Goal: Information Seeking & Learning: Learn about a topic

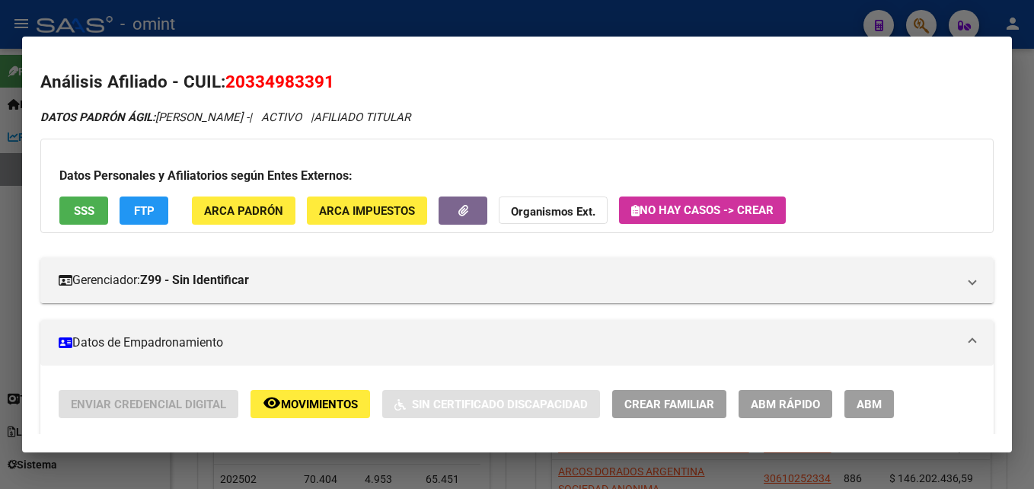
click at [400, 25] on div at bounding box center [517, 244] width 1034 height 489
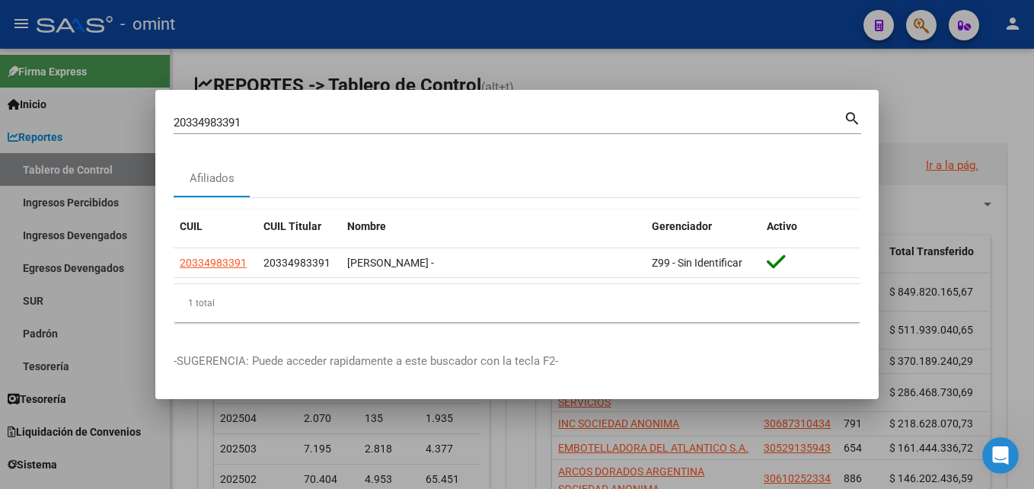
click at [895, 100] on div at bounding box center [517, 244] width 1034 height 489
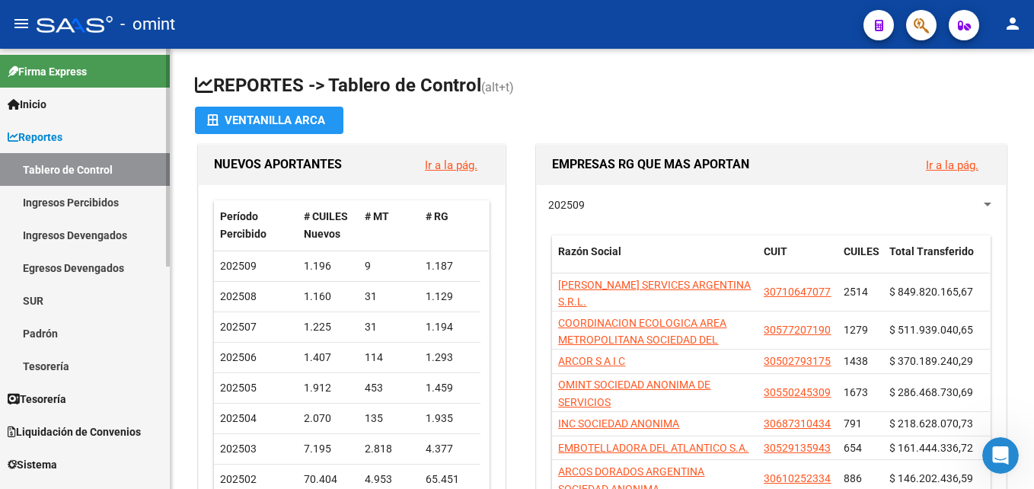
click at [81, 108] on link "Inicio" at bounding box center [85, 104] width 170 height 33
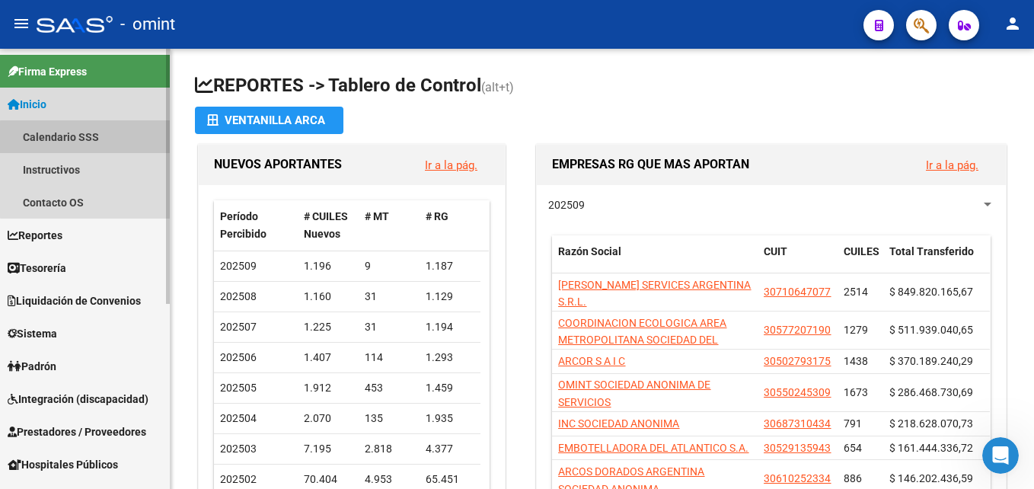
click at [93, 142] on link "Calendario SSS" at bounding box center [85, 136] width 170 height 33
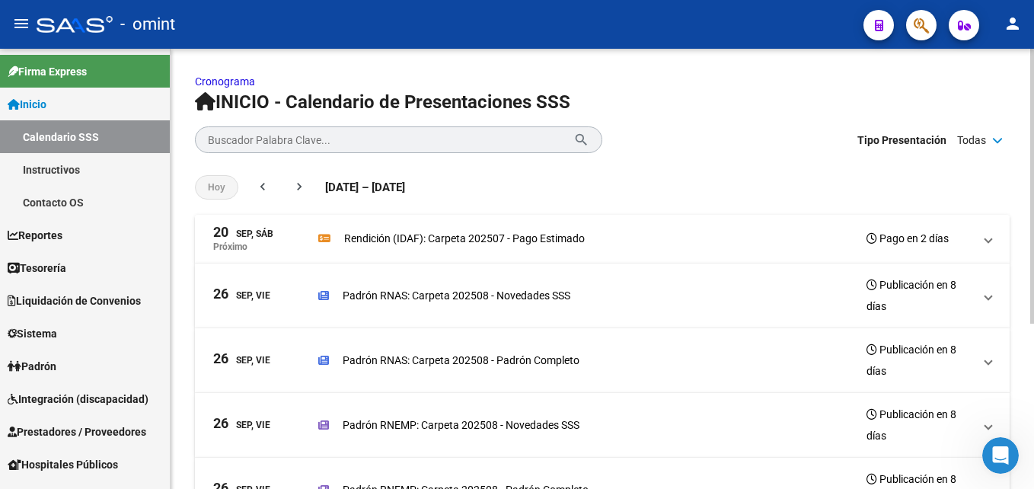
click at [981, 241] on span "[DATE], Sáb Próximo Rendición (IDAF): Carpeta 202507 - Pago Estimado Pago en 2 …" at bounding box center [599, 238] width 772 height 27
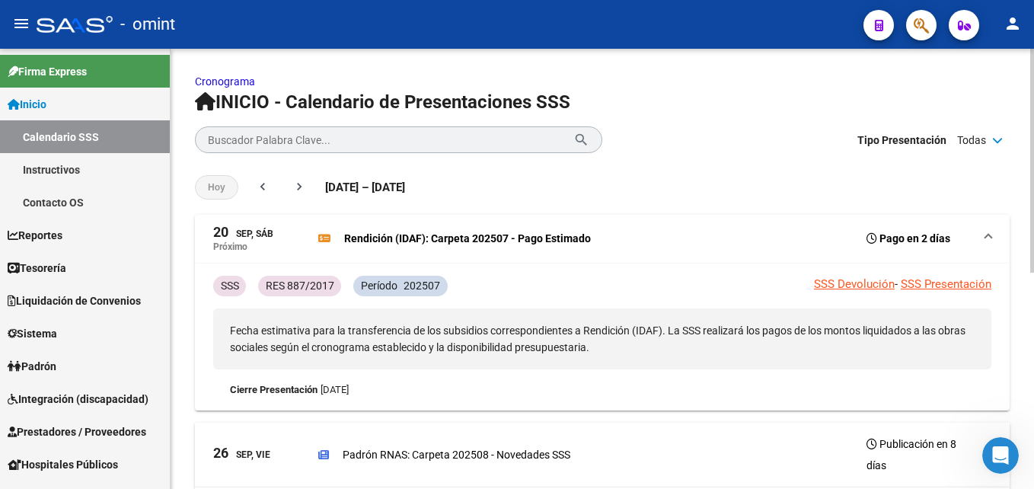
click at [981, 241] on span "[DATE], Sáb Próximo Rendición (IDAF): Carpeta 202507 - Pago Estimado Pago en 2 …" at bounding box center [599, 238] width 772 height 27
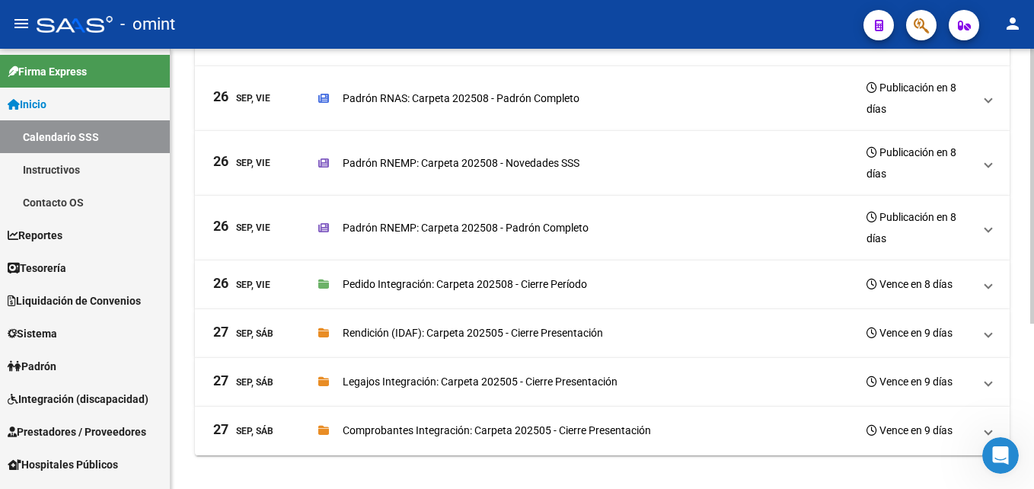
scroll to position [265, 0]
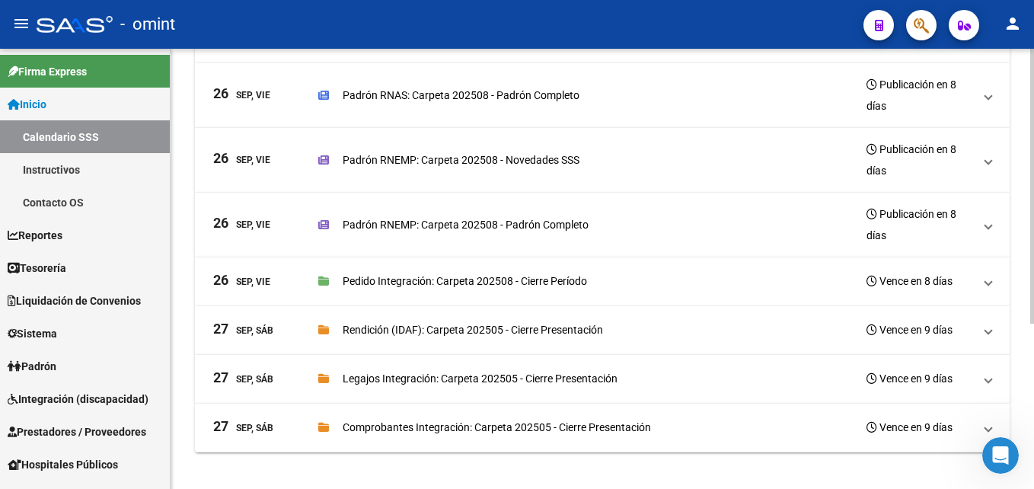
click at [986, 378] on span at bounding box center [988, 378] width 6 height 17
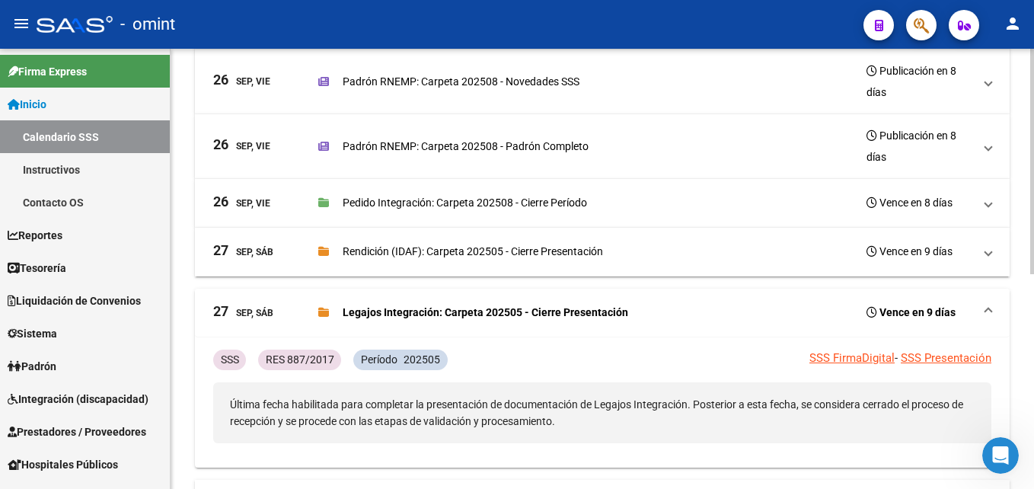
click at [987, 301] on mat-expansion-panel-header "[DATE], Sáb Legajos Integración: Carpeta 202505 - Cierre Presentación Vence en …" at bounding box center [602, 312] width 814 height 49
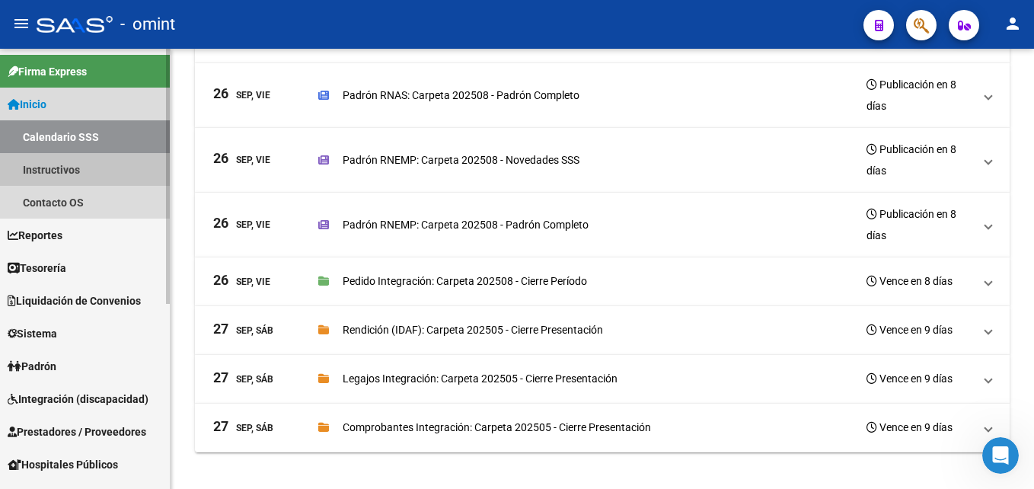
click at [84, 175] on link "Instructivos" at bounding box center [85, 169] width 170 height 33
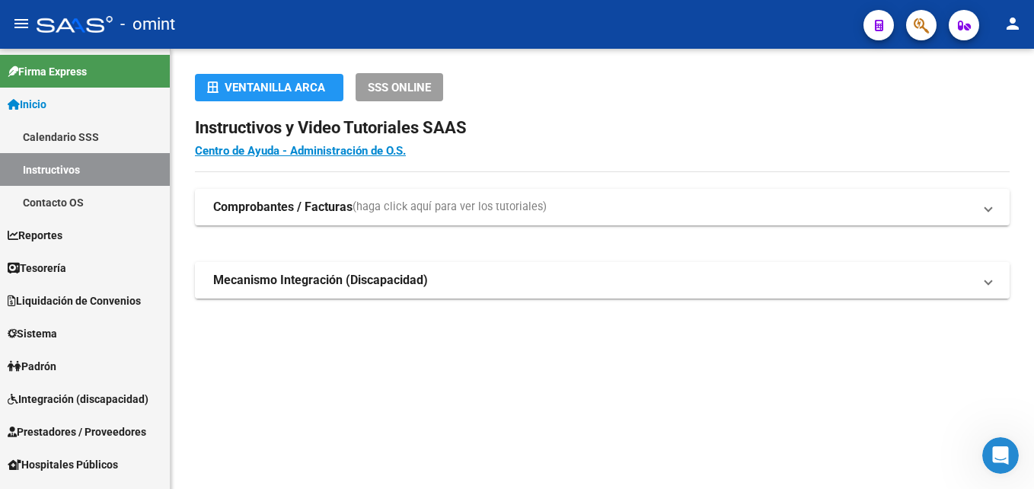
click at [469, 281] on mat-panel-title "Mecanismo Integración (Discapacidad)" at bounding box center [593, 280] width 760 height 17
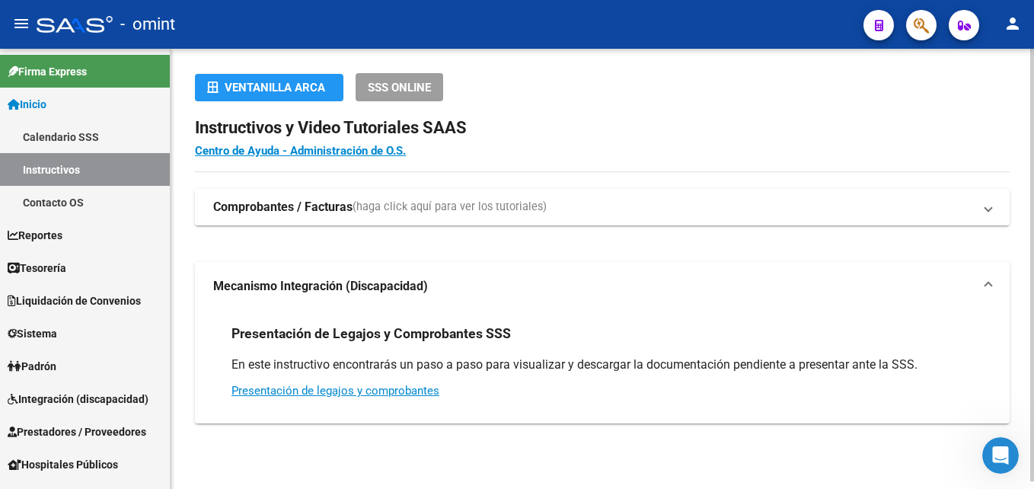
click at [469, 282] on mat-panel-title "Mecanismo Integración (Discapacidad)" at bounding box center [593, 286] width 760 height 17
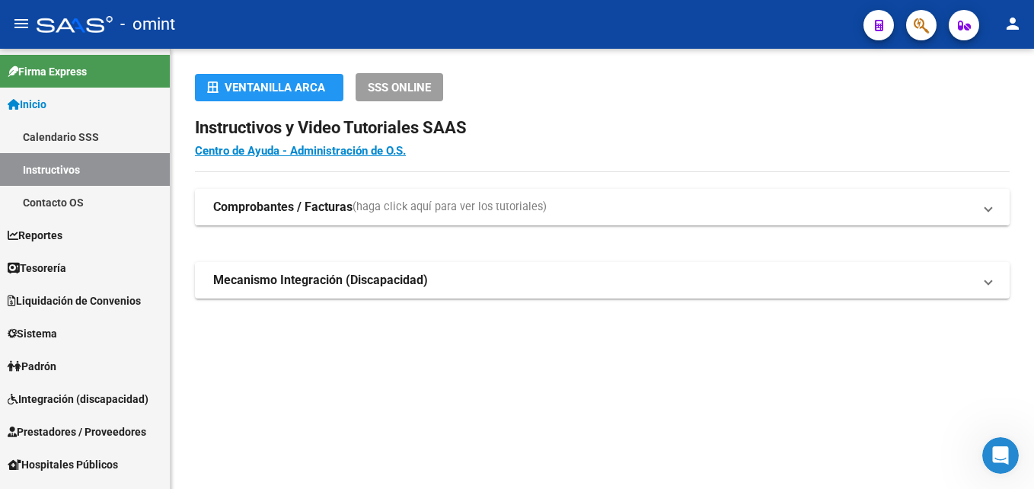
click at [421, 215] on span "(haga click aquí para ver los tutoriales)" at bounding box center [449, 207] width 194 height 17
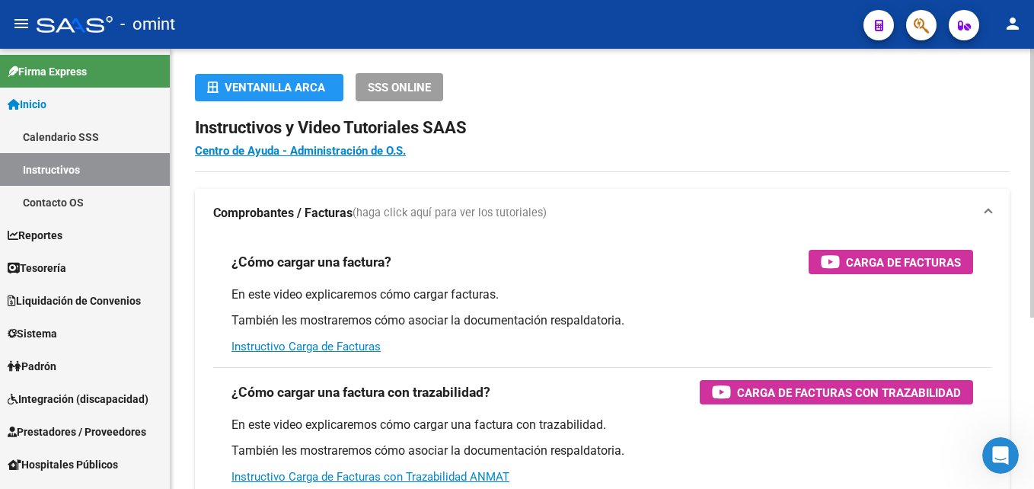
click at [988, 206] on span at bounding box center [988, 213] width 6 height 17
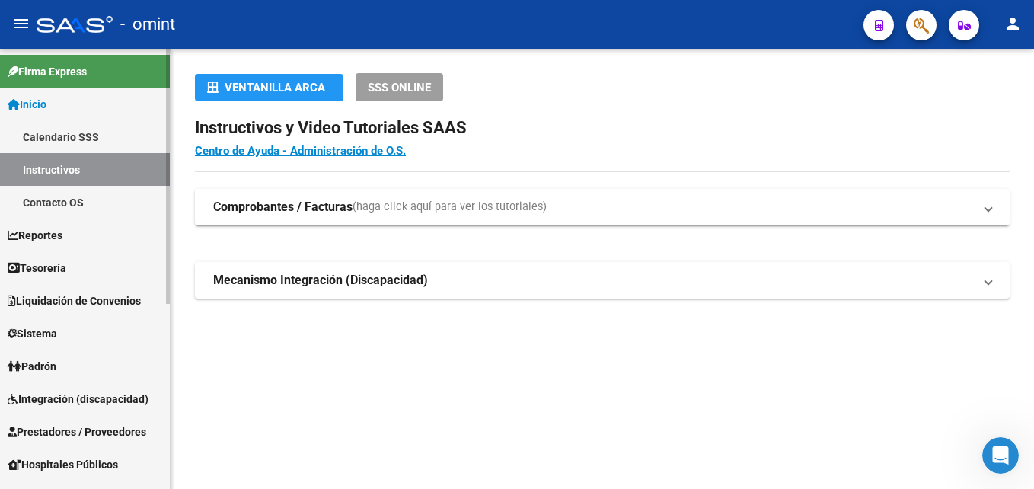
click at [57, 202] on link "Contacto OS" at bounding box center [85, 202] width 170 height 33
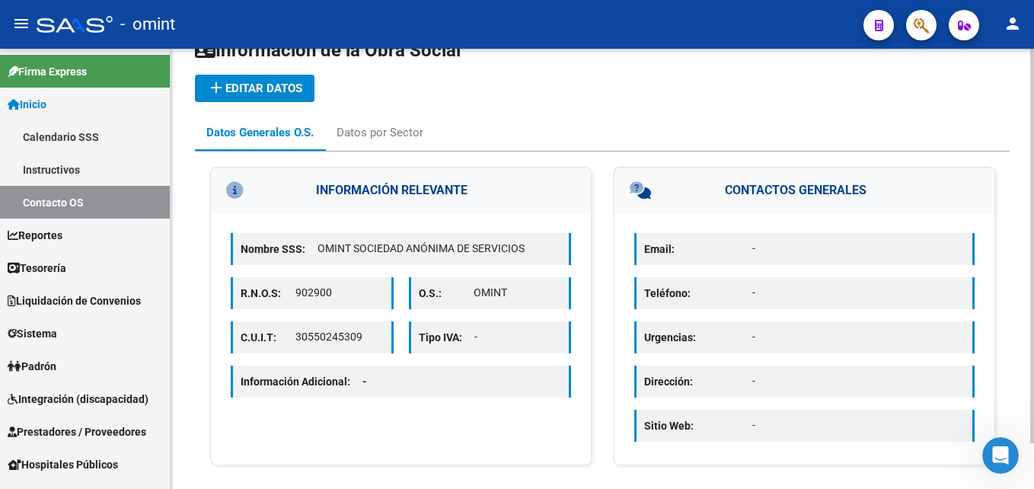
scroll to position [51, 0]
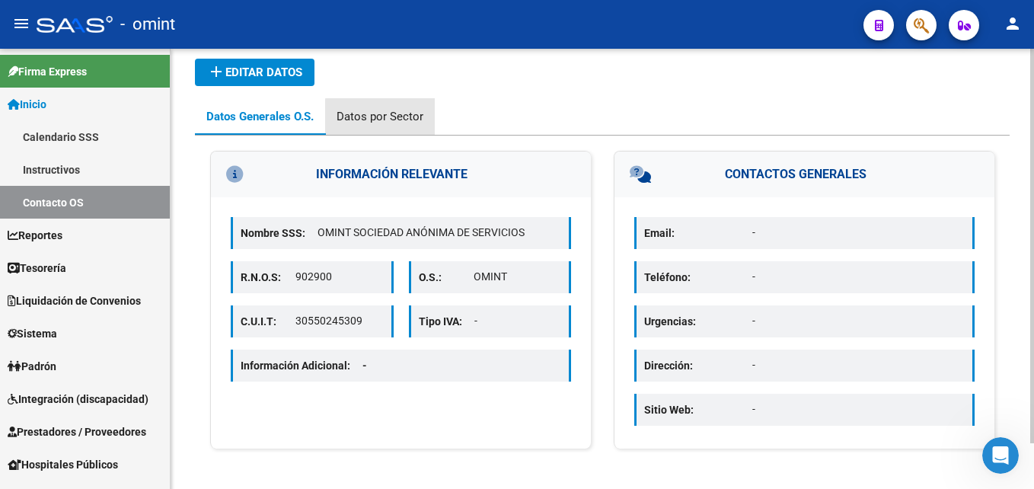
click at [409, 119] on div "Datos por Sector" at bounding box center [379, 116] width 87 height 17
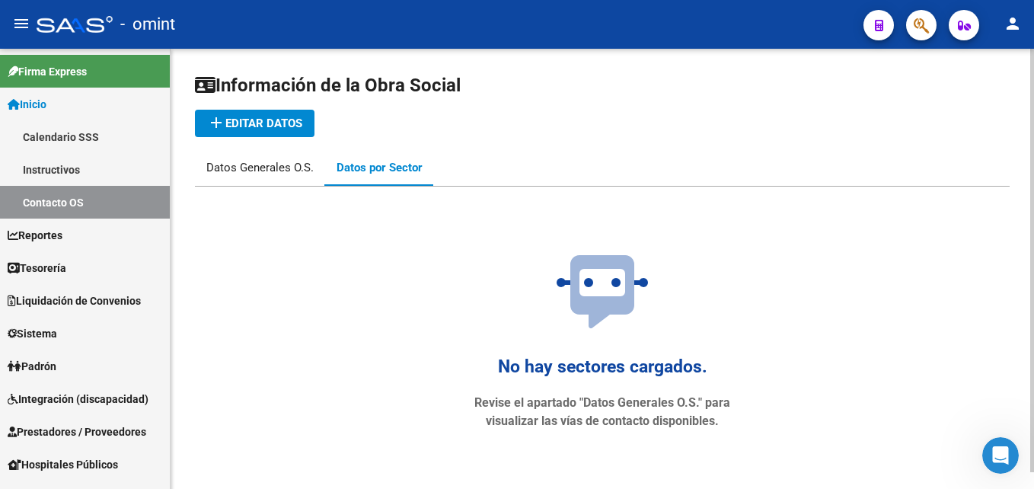
click at [265, 159] on div "Datos Generales O.S." at bounding box center [259, 167] width 107 height 17
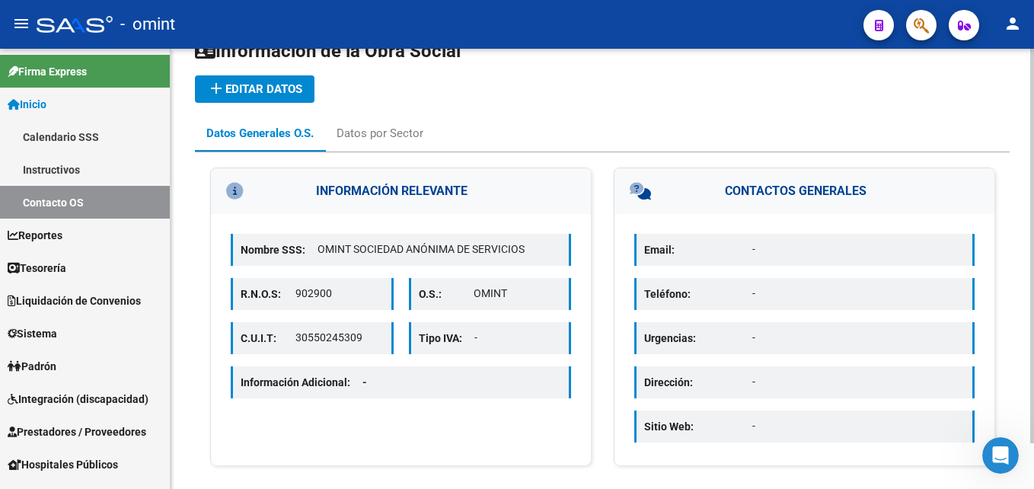
scroll to position [51, 0]
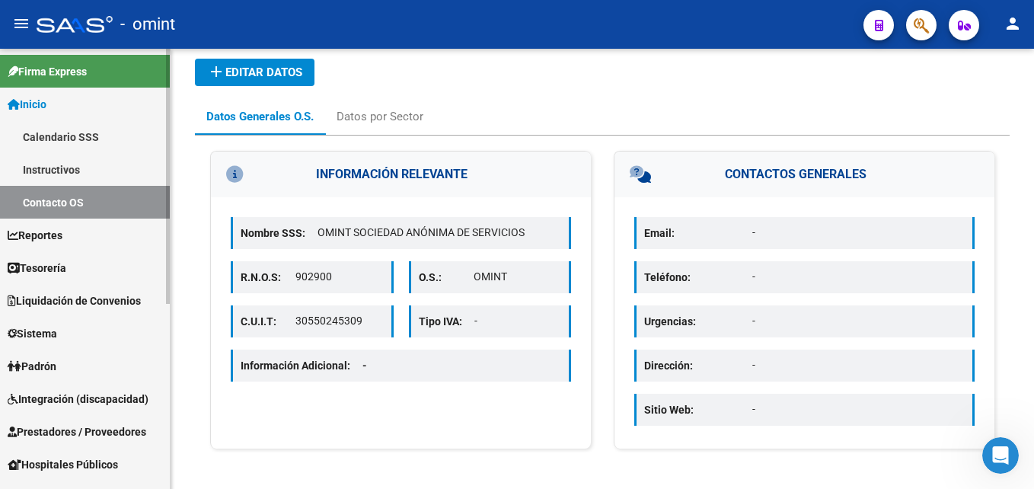
click at [112, 237] on link "Reportes" at bounding box center [85, 234] width 170 height 33
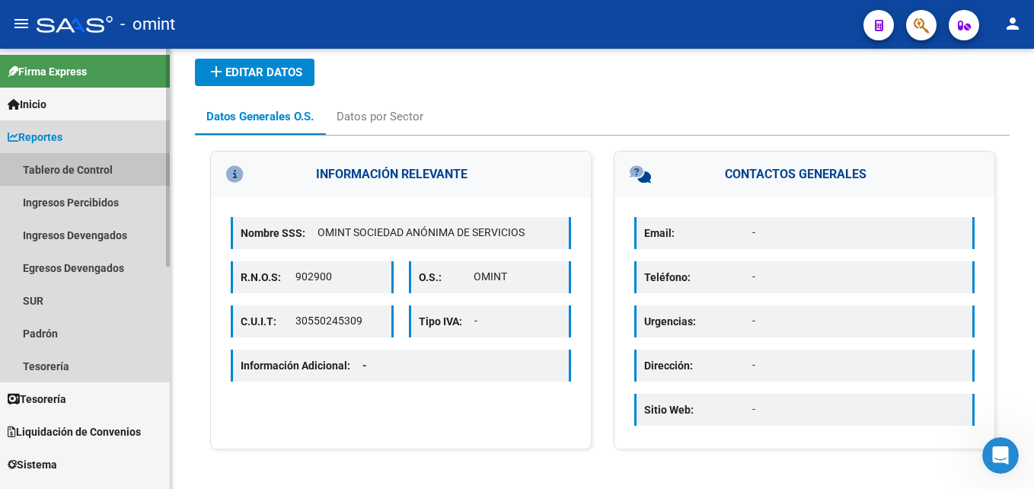
click at [107, 176] on link "Tablero de Control" at bounding box center [85, 169] width 170 height 33
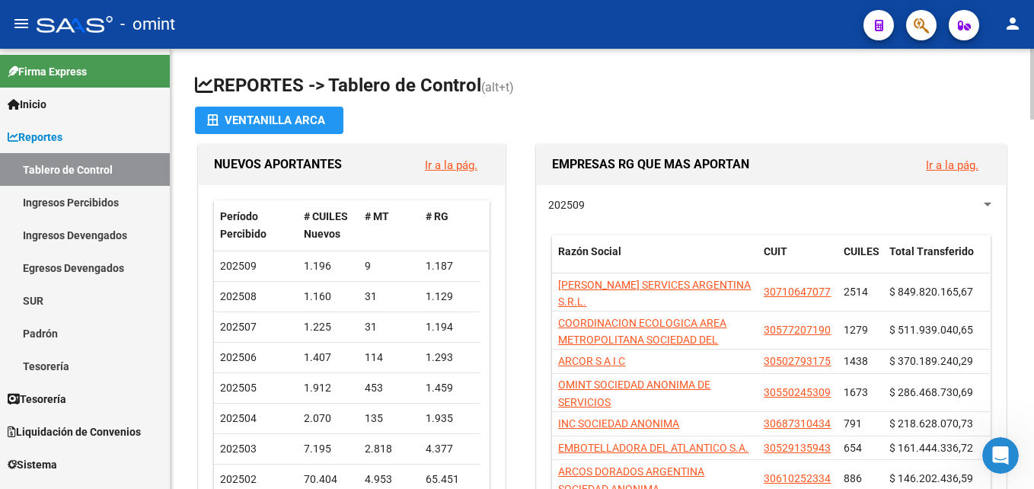
scroll to position [76, 0]
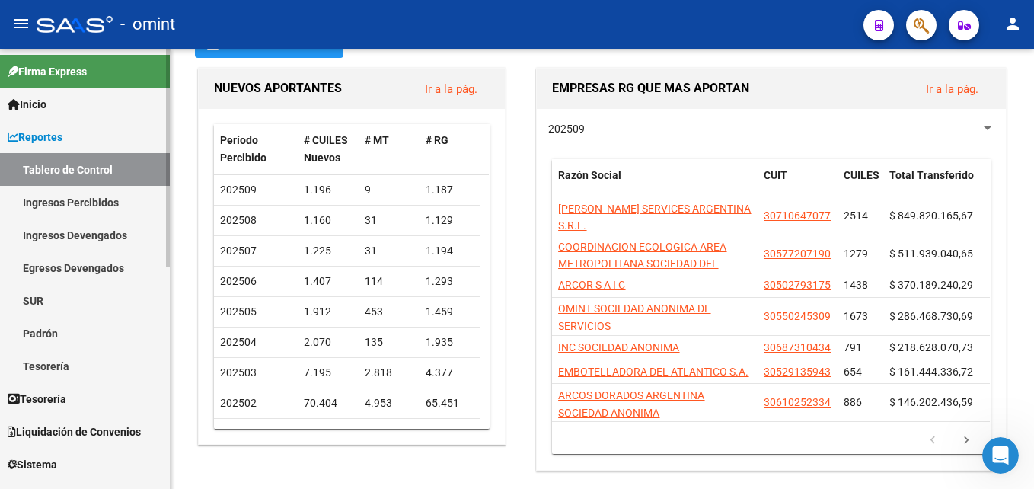
click at [100, 206] on link "Ingresos Percibidos" at bounding box center [85, 202] width 170 height 33
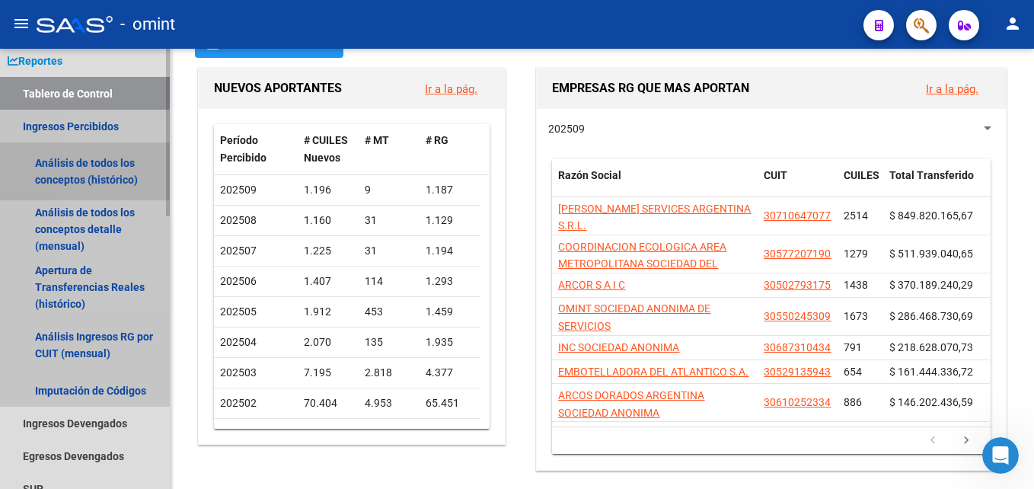
click at [126, 182] on link "Análisis de todos los conceptos (histórico)" at bounding box center [85, 171] width 170 height 58
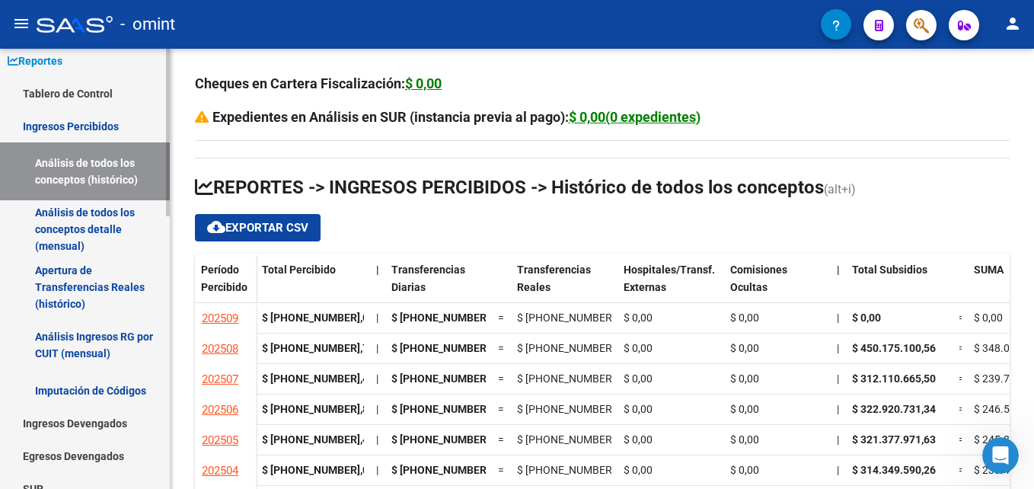
click at [85, 217] on link "Análisis de todos los conceptos detalle (mensual)" at bounding box center [85, 229] width 170 height 58
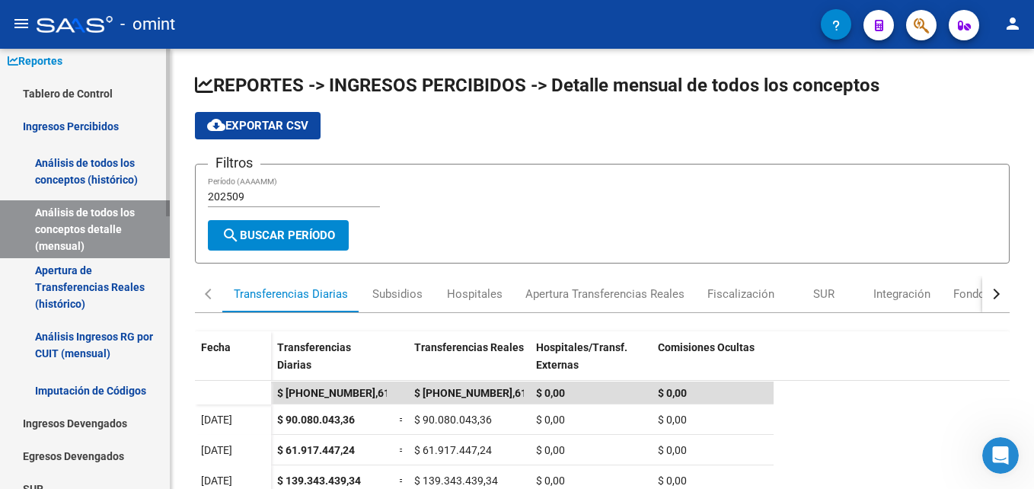
click at [81, 285] on link "Apertura de Transferencias Reales (histórico)" at bounding box center [85, 287] width 170 height 58
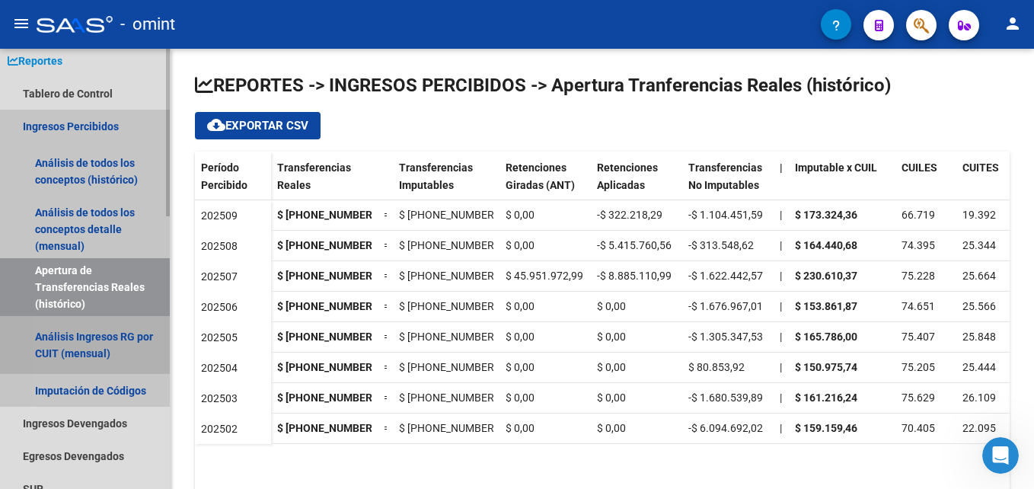
click at [84, 339] on link "Análisis Ingresos RG por CUIT (mensual)" at bounding box center [85, 345] width 170 height 58
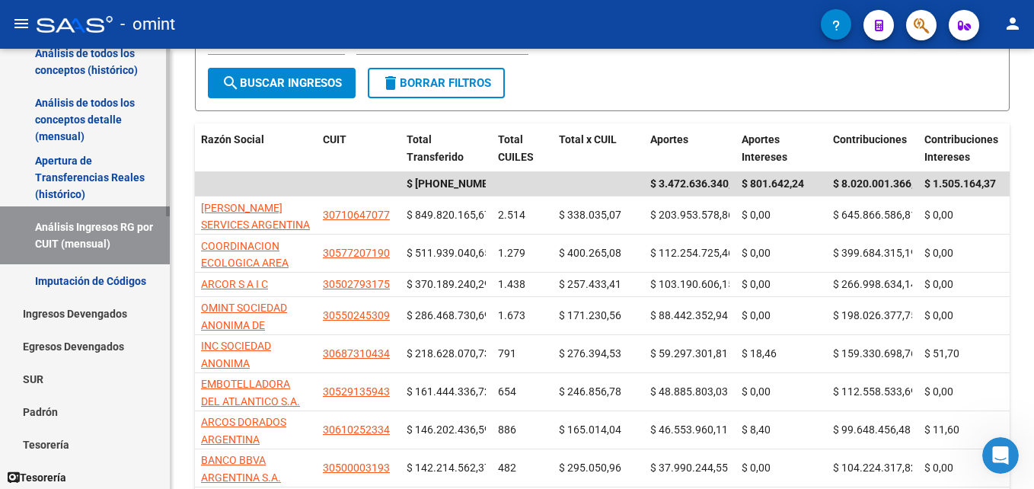
scroll to position [228, 0]
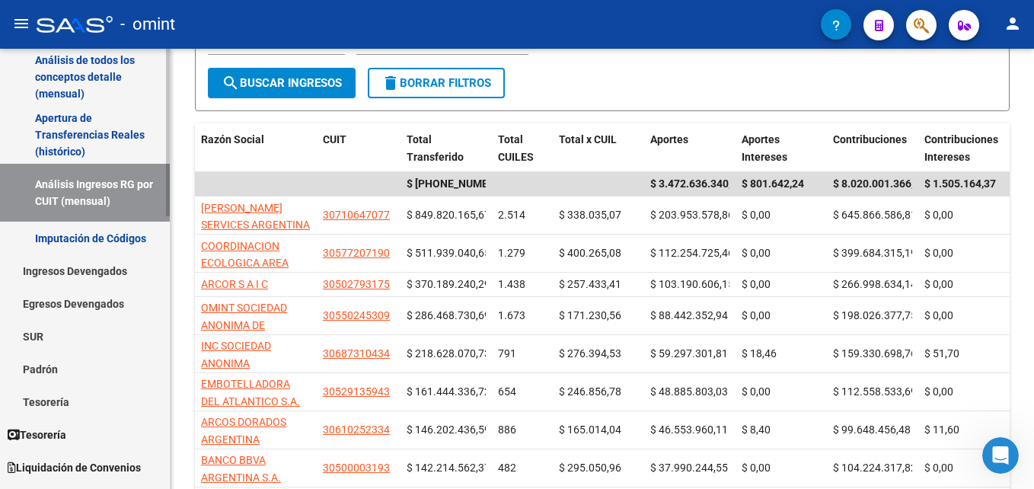
click at [132, 225] on link "Imputación de Códigos" at bounding box center [85, 238] width 170 height 33
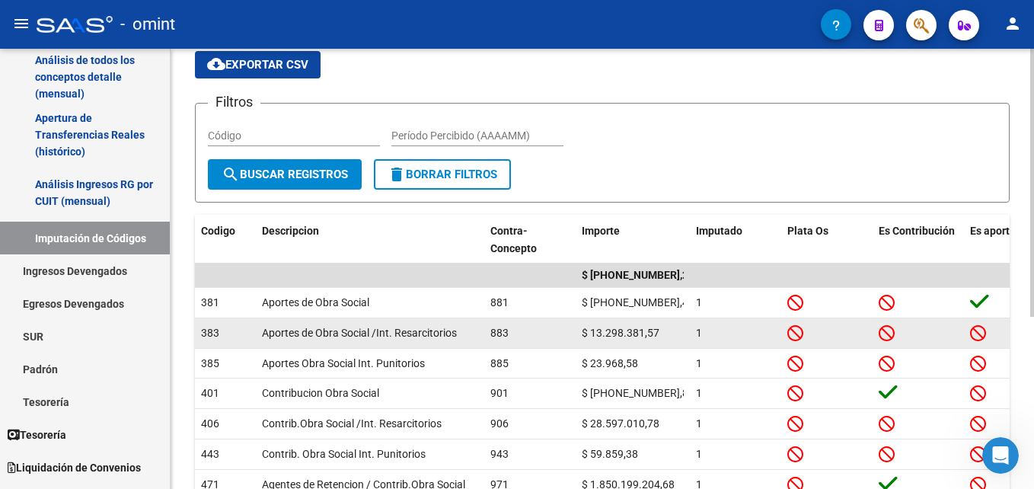
scroll to position [152, 0]
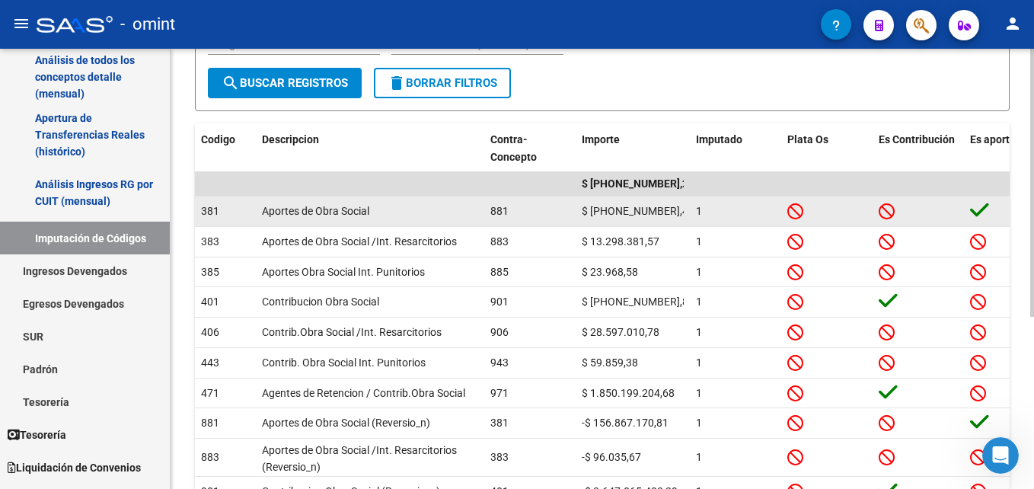
click at [980, 211] on icon at bounding box center [979, 209] width 19 height 21
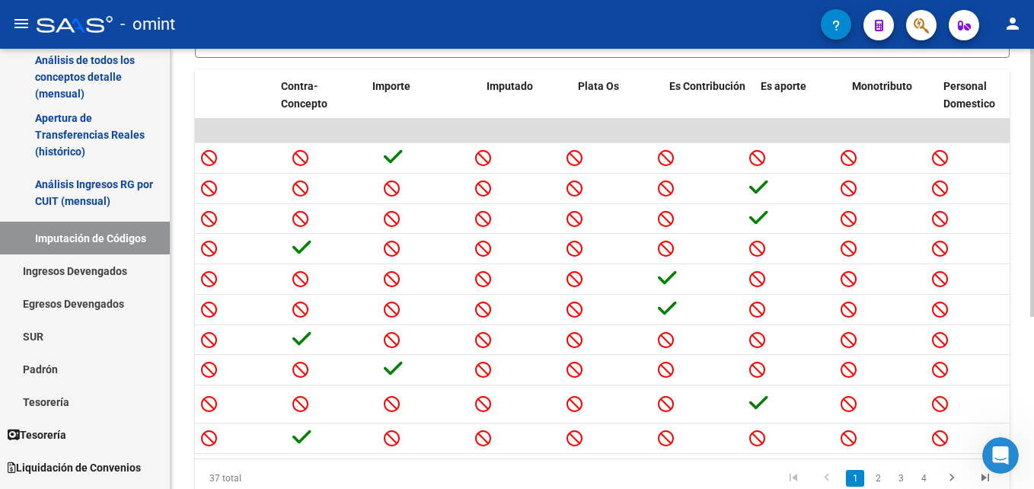
scroll to position [0, 0]
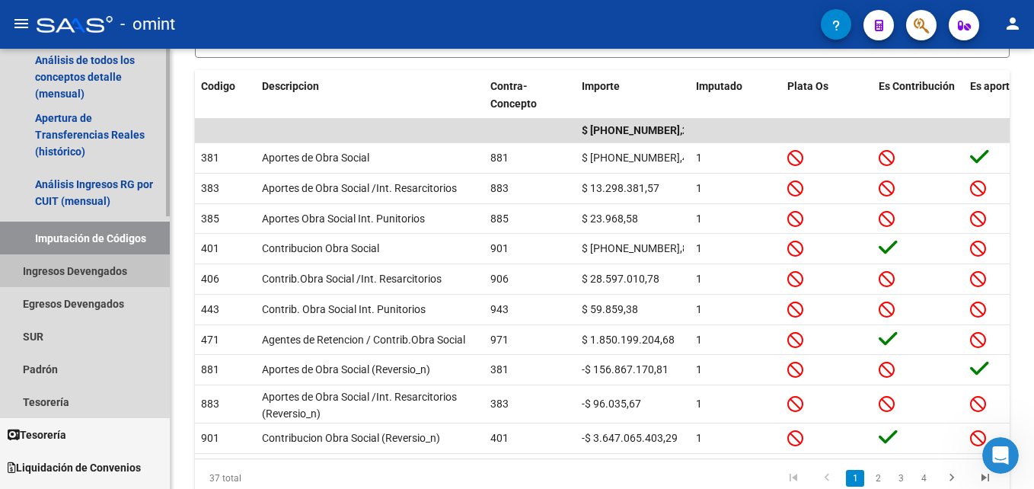
click at [120, 278] on link "Ingresos Devengados" at bounding box center [85, 270] width 170 height 33
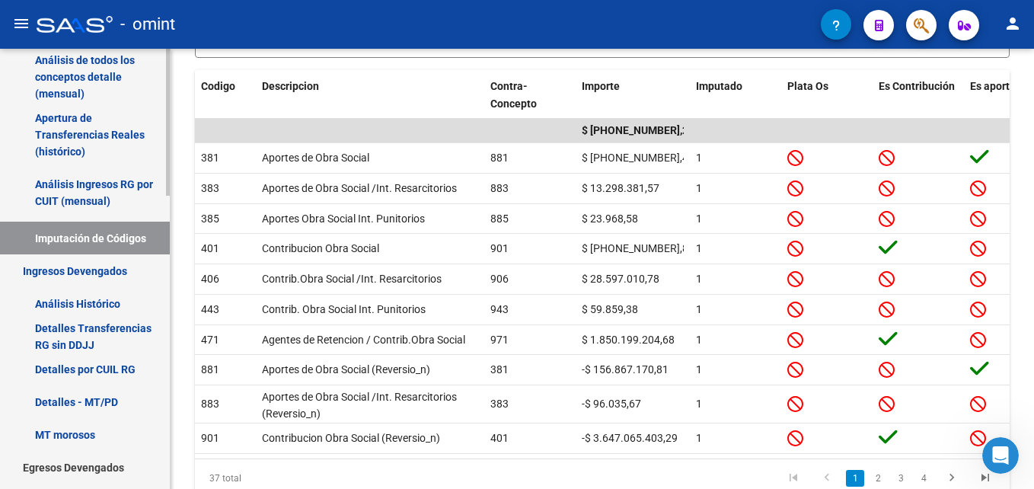
scroll to position [304, 0]
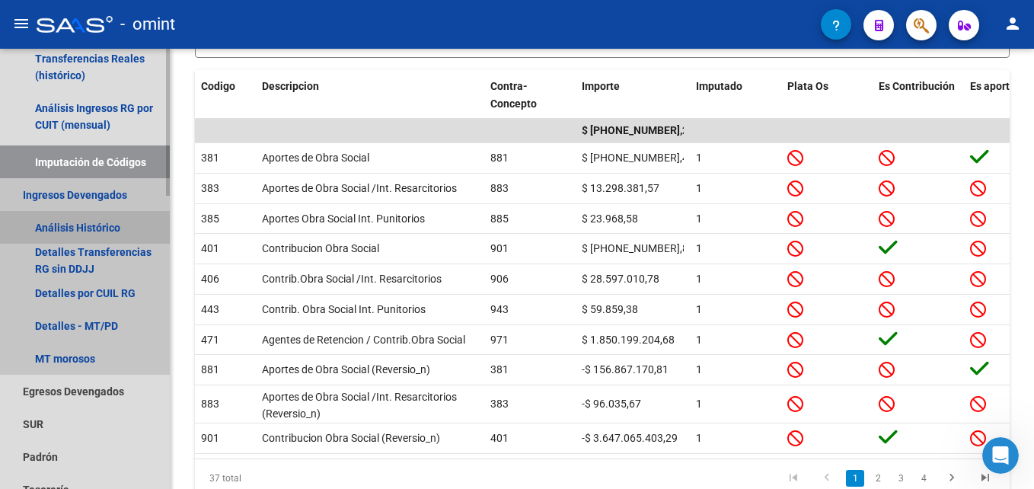
click at [84, 225] on link "Análisis Histórico" at bounding box center [85, 227] width 170 height 33
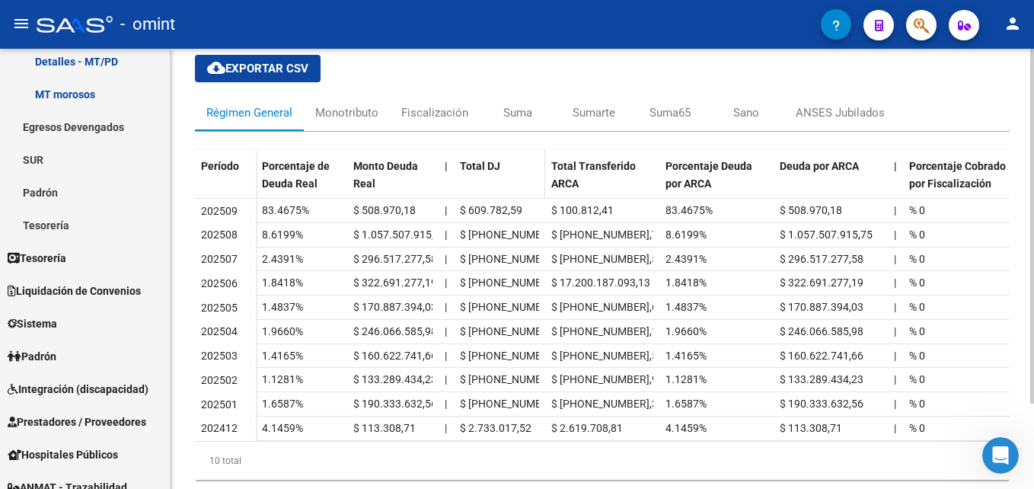
scroll to position [76, 0]
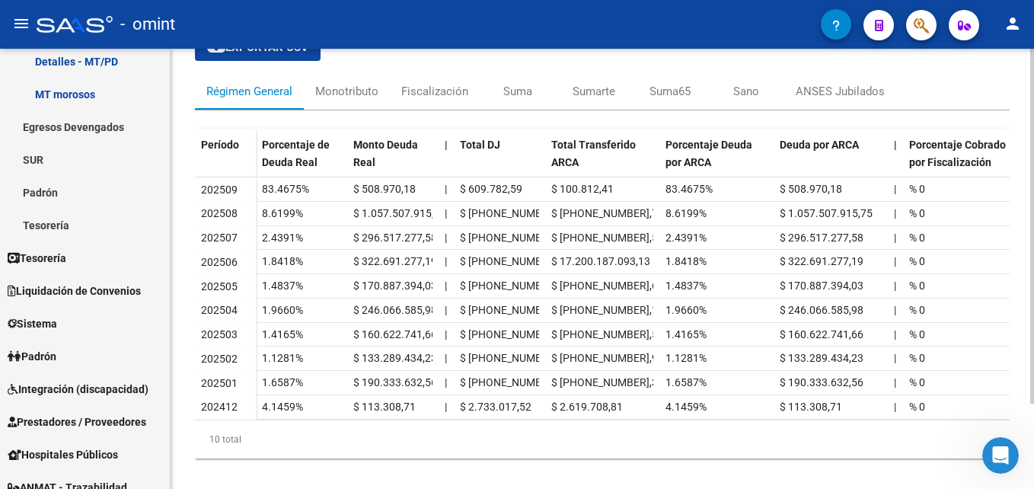
click at [592, 419] on datatable-body "202509 83.4675% $ 508.970,18 | $ 609.782,59 $ 100.812,41 83.4675% $ 508.970,18 …" at bounding box center [602, 298] width 814 height 242
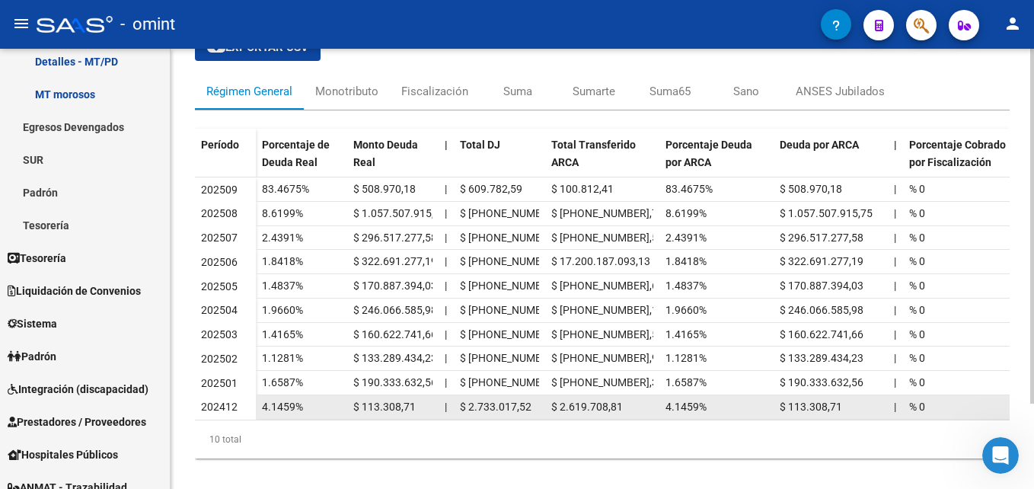
drag, startPoint x: 592, startPoint y: 419, endPoint x: 575, endPoint y: 406, distance: 21.8
click at [575, 406] on span "$ 2.619.708,81" at bounding box center [587, 406] width 72 height 12
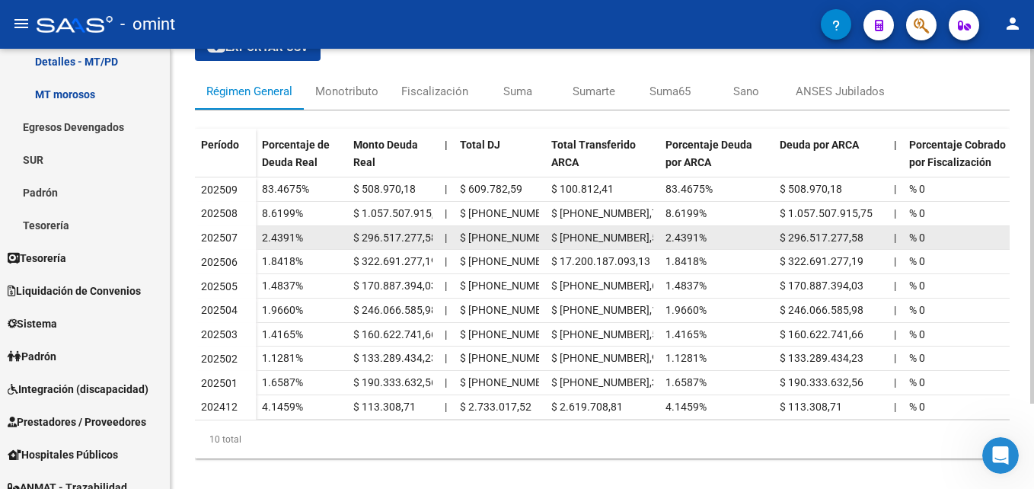
scroll to position [0, 0]
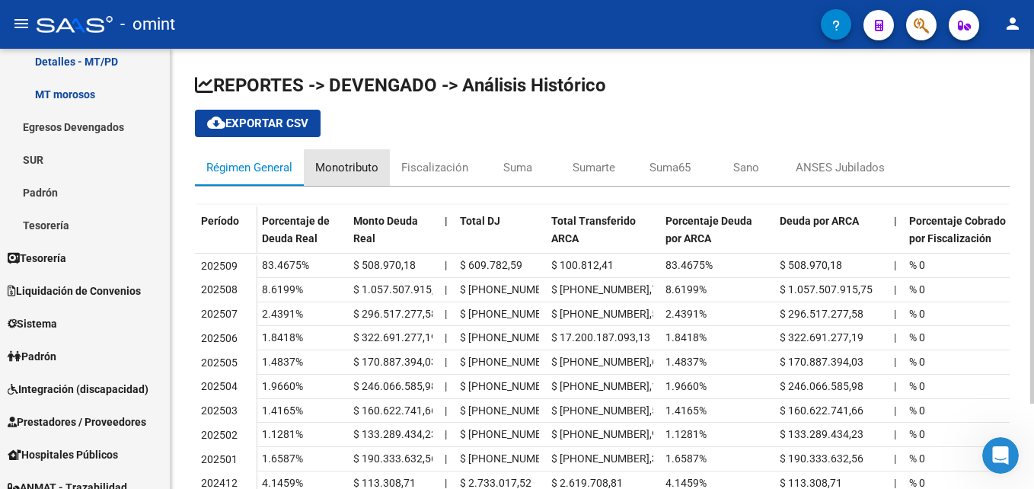
click at [354, 167] on div "Monotributo" at bounding box center [346, 167] width 63 height 17
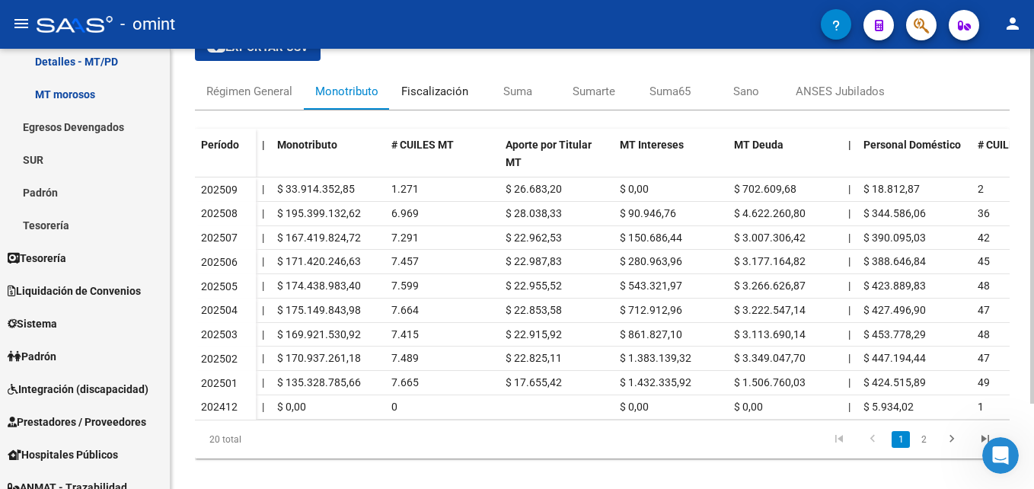
click at [456, 95] on div "Fiscalización" at bounding box center [434, 91] width 67 height 17
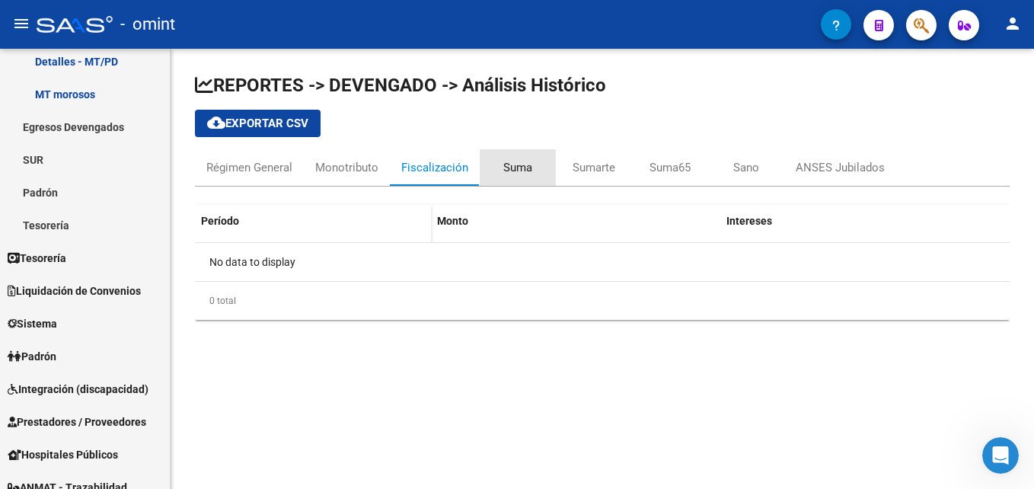
click at [517, 167] on div "Suma" at bounding box center [517, 167] width 29 height 17
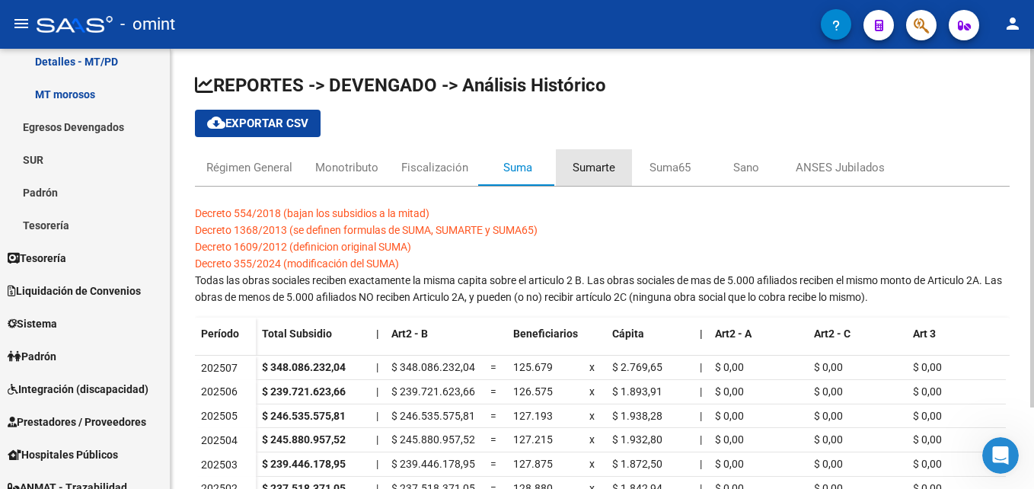
click at [604, 167] on div "Sumarte" at bounding box center [593, 167] width 43 height 17
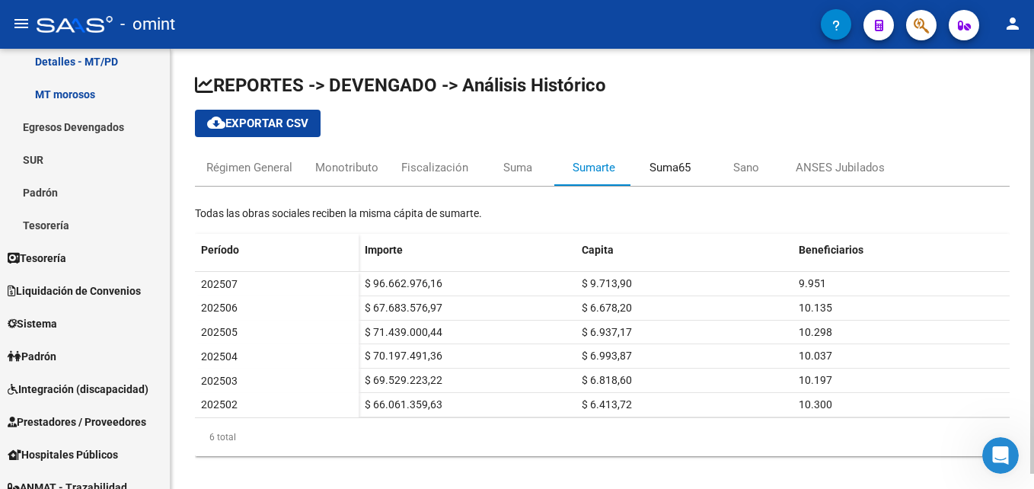
click at [662, 162] on div "Suma65" at bounding box center [669, 167] width 41 height 17
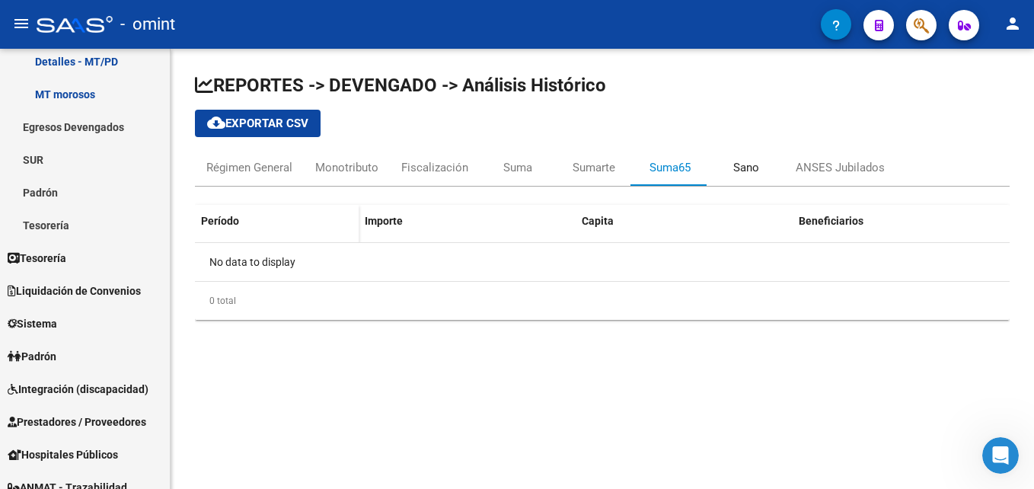
click at [730, 173] on div "Sano" at bounding box center [746, 167] width 76 height 37
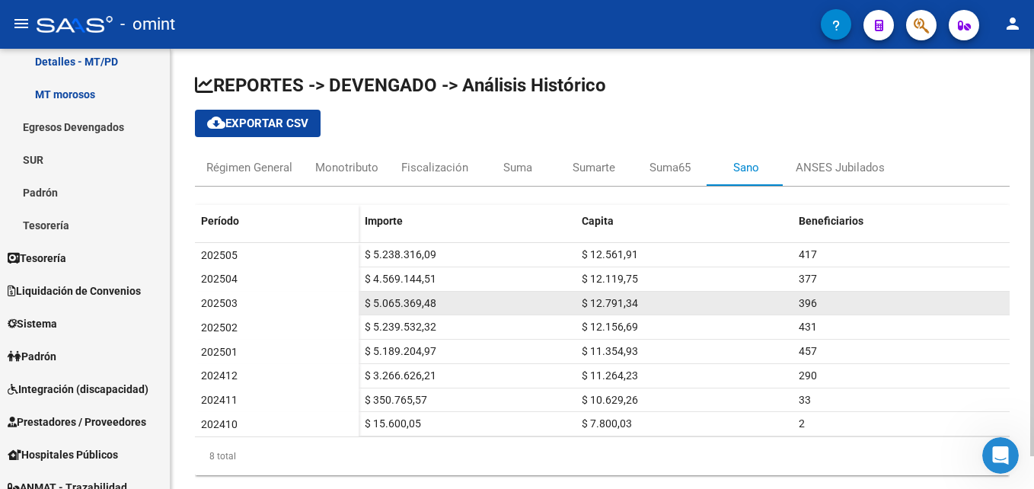
scroll to position [35, 0]
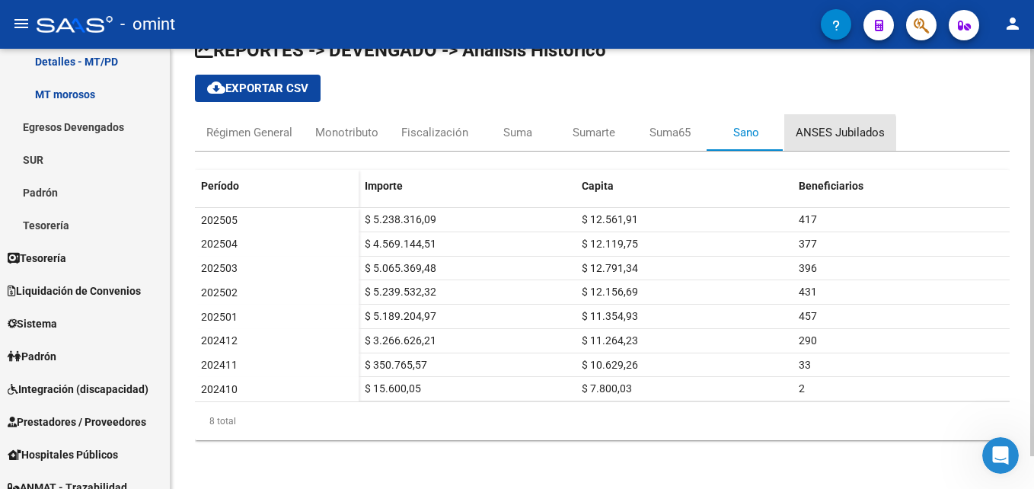
click at [828, 139] on div "ANSES Jubilados" at bounding box center [839, 132] width 89 height 17
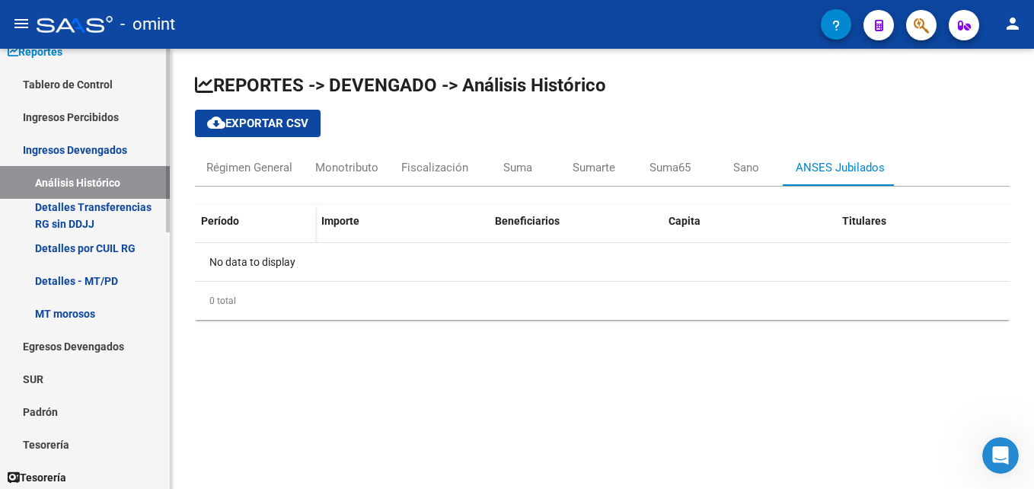
scroll to position [76, 0]
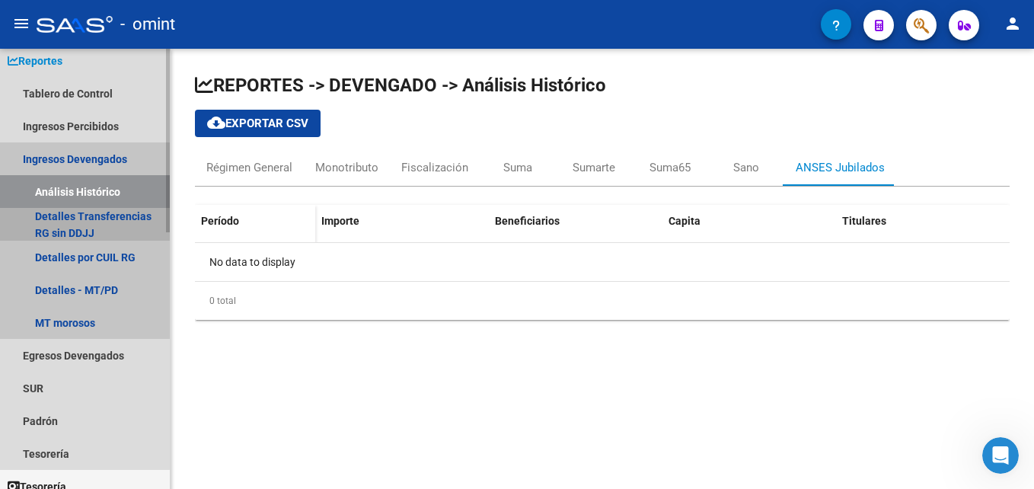
click at [90, 221] on link "Detalles Transferencias RG sin DDJJ" at bounding box center [85, 224] width 170 height 33
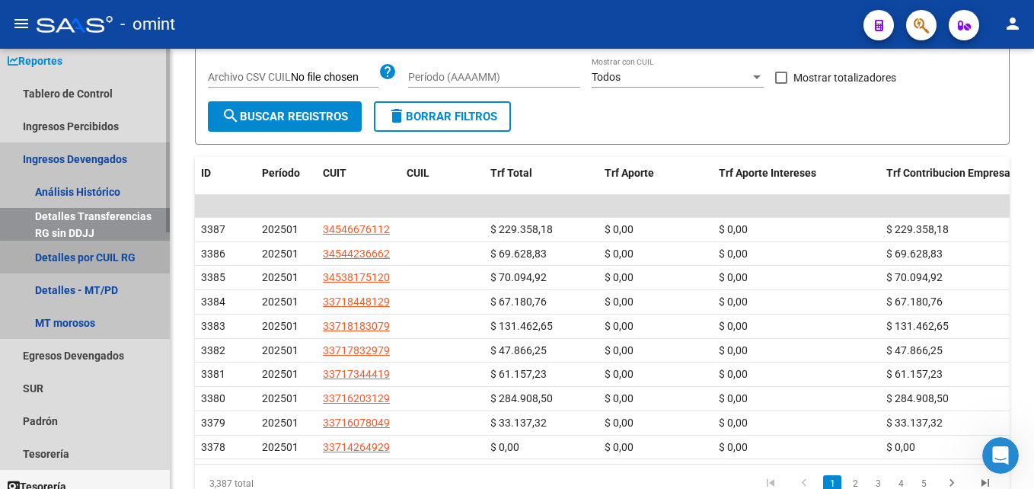
click at [126, 261] on link "Detalles por CUIL RG" at bounding box center [85, 257] width 170 height 33
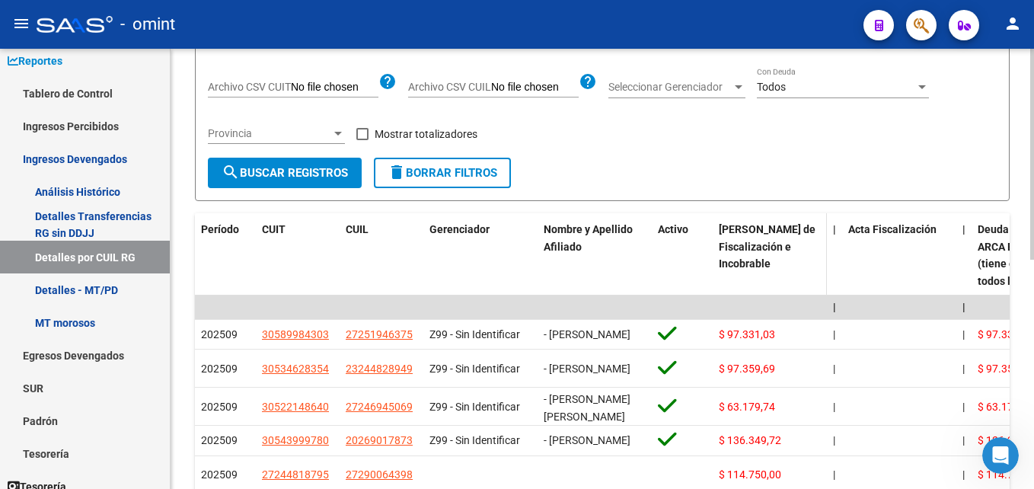
scroll to position [248, 0]
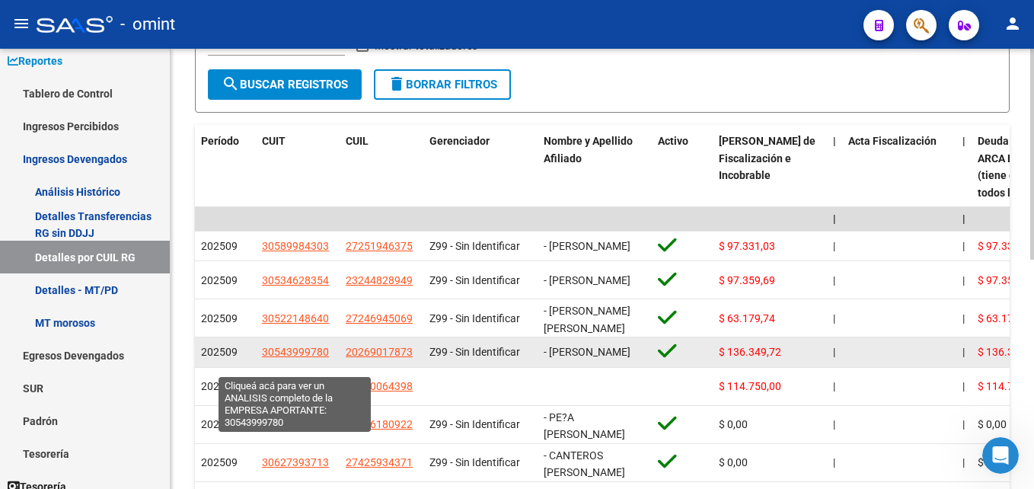
click at [313, 358] on span "30543999780" at bounding box center [295, 352] width 67 height 12
type textarea "30543999780"
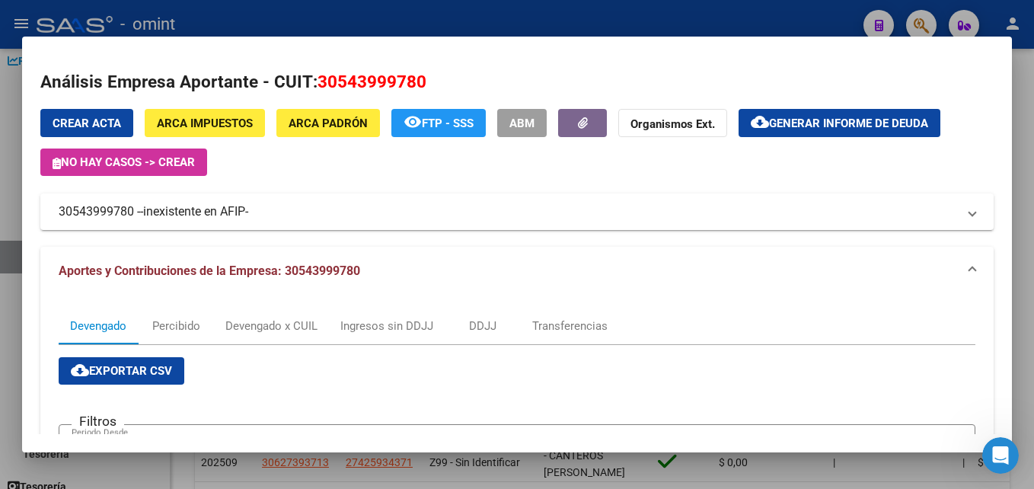
click at [248, 123] on span "ARCA Impuestos" at bounding box center [205, 123] width 96 height 14
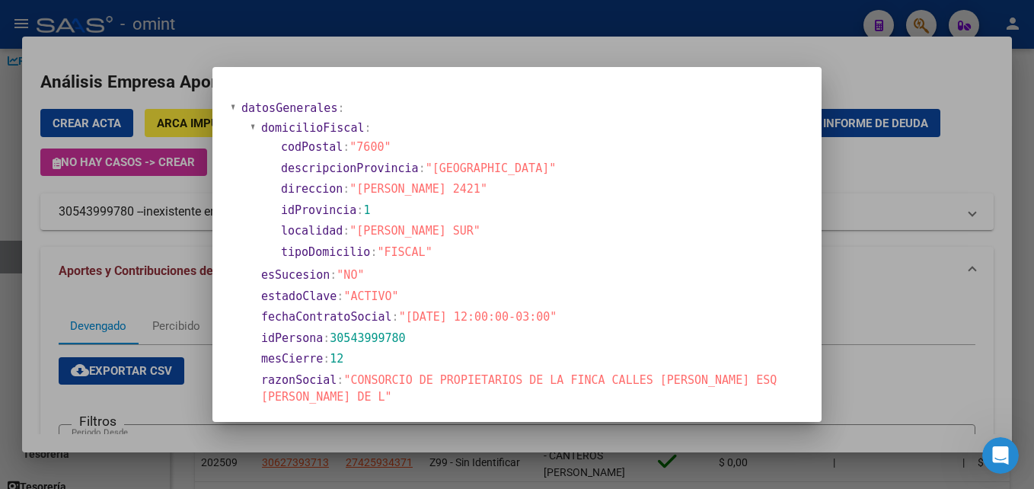
drag, startPoint x: 954, startPoint y: 316, endPoint x: 917, endPoint y: 308, distance: 37.3
click at [948, 314] on div at bounding box center [517, 244] width 1034 height 489
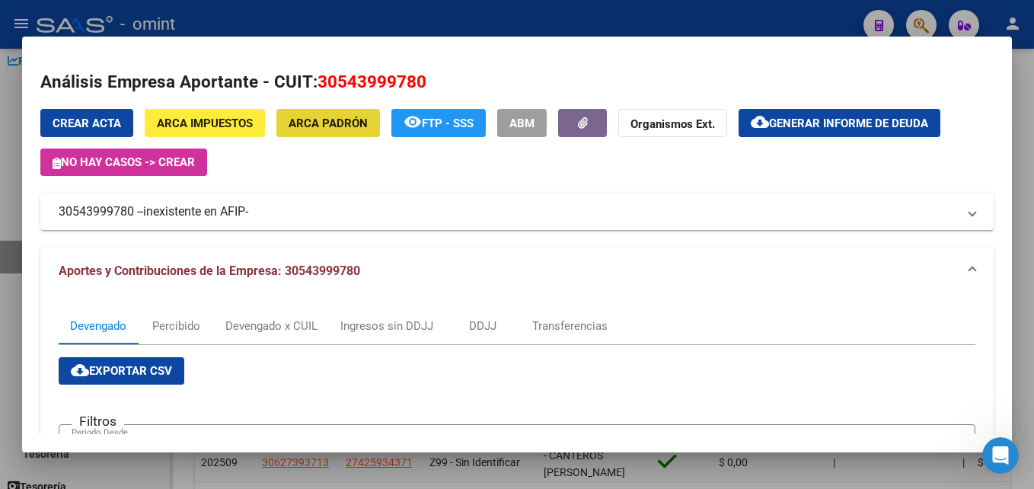
click at [333, 123] on span "ARCA Padrón" at bounding box center [327, 123] width 79 height 14
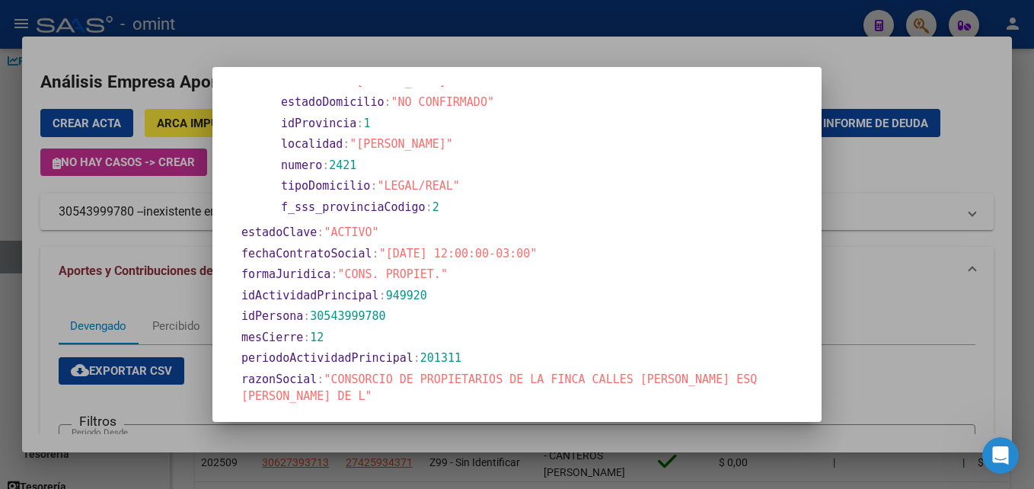
scroll to position [656, 0]
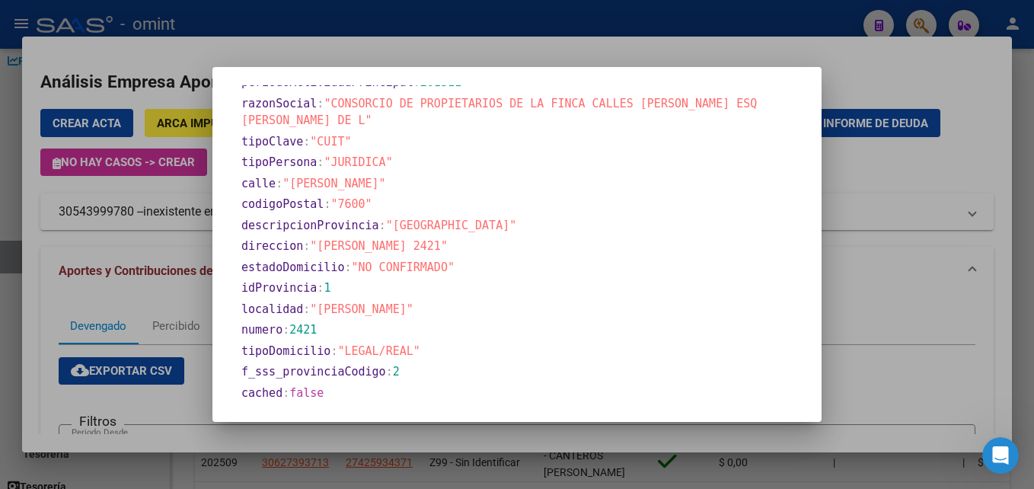
click at [851, 300] on div at bounding box center [517, 244] width 1034 height 489
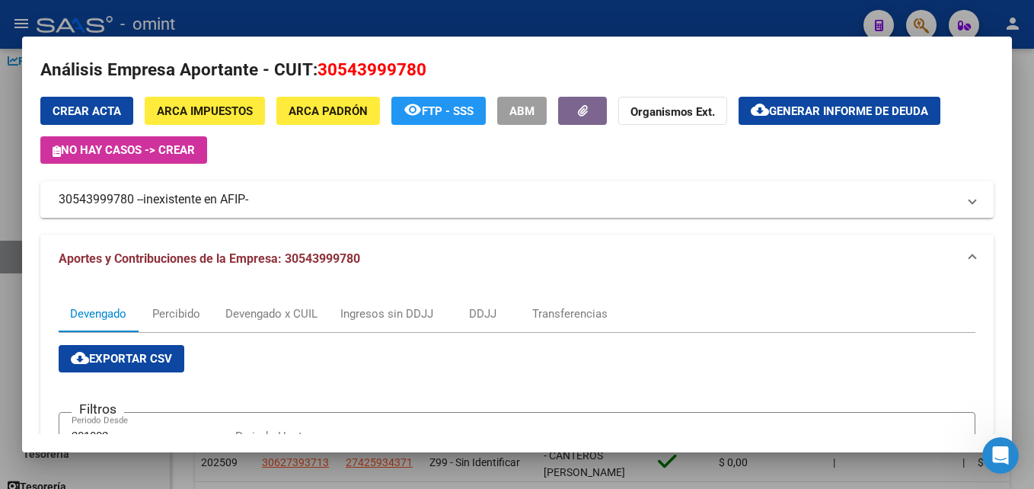
scroll to position [0, 0]
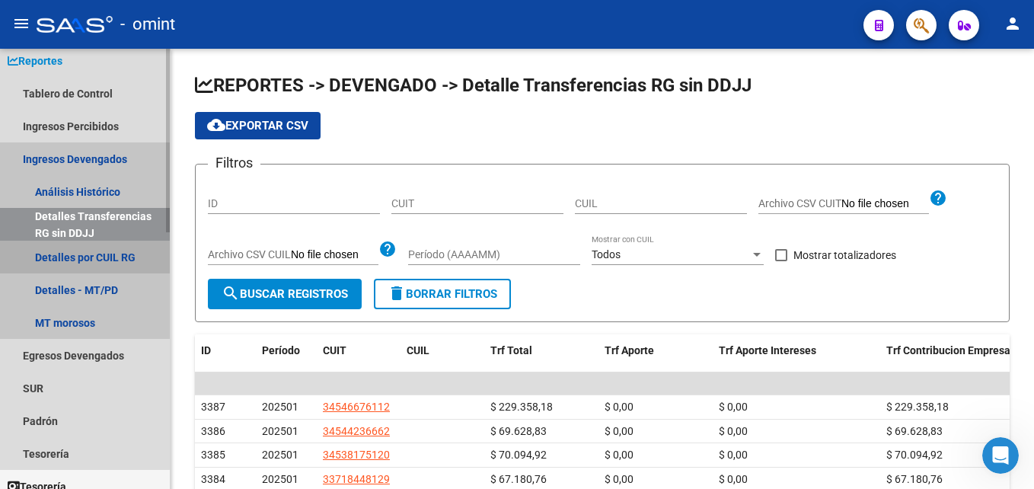
click at [64, 256] on link "Detalles por CUIL RG" at bounding box center [85, 257] width 170 height 33
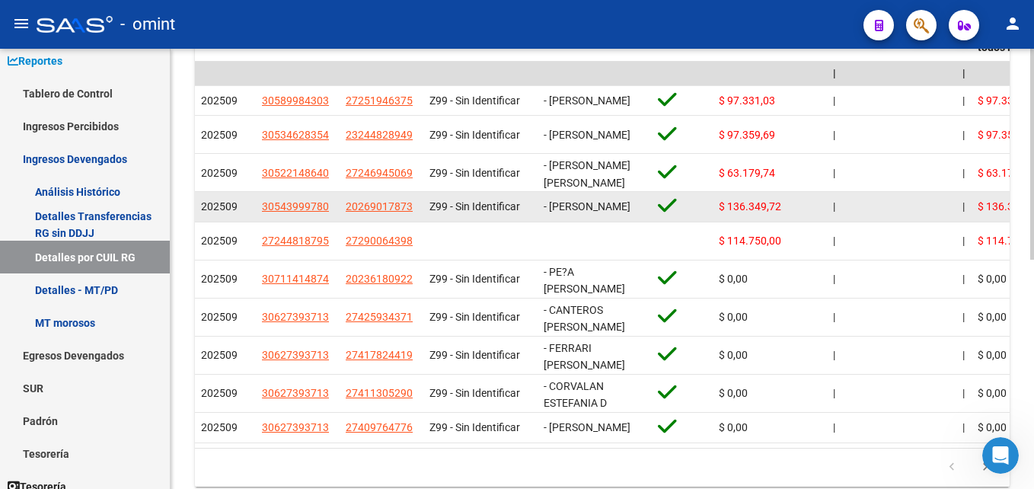
scroll to position [324, 0]
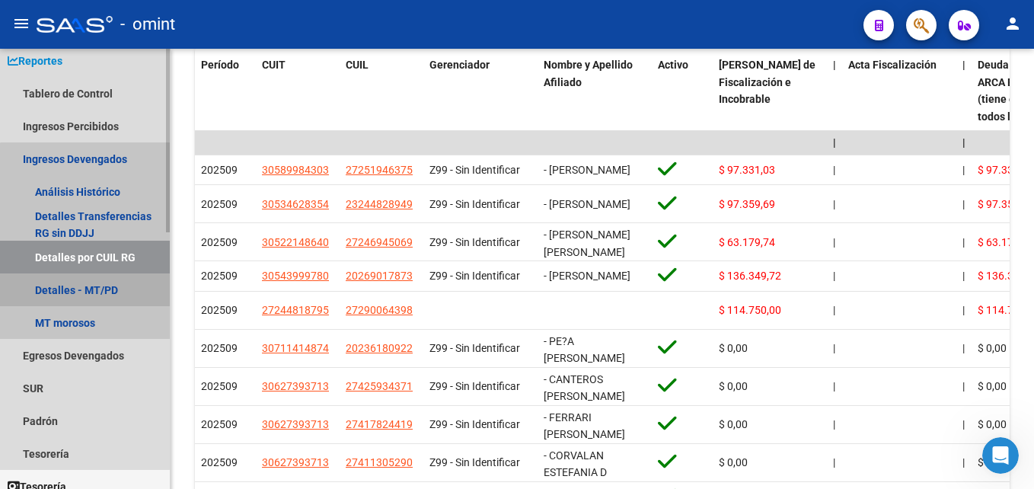
click at [110, 295] on link "Detalles - MT/PD" at bounding box center [85, 289] width 170 height 33
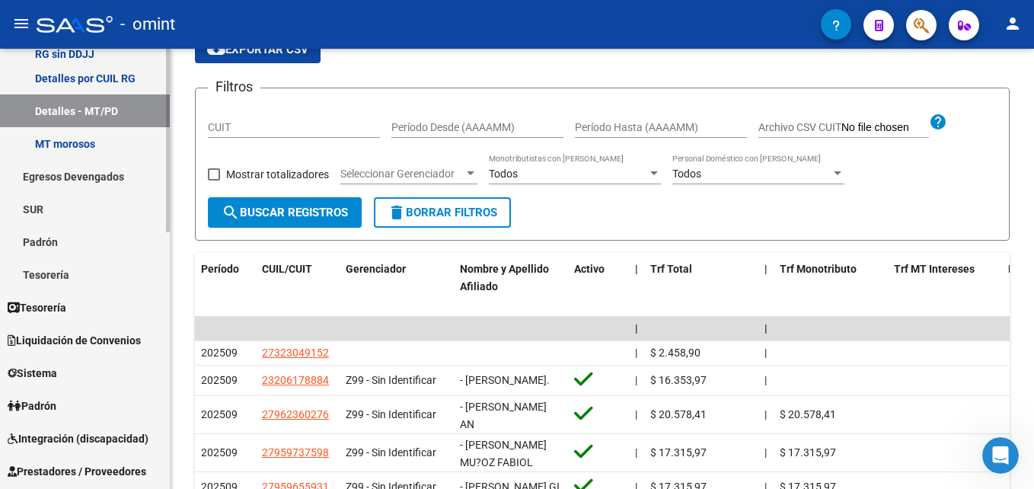
scroll to position [228, 0]
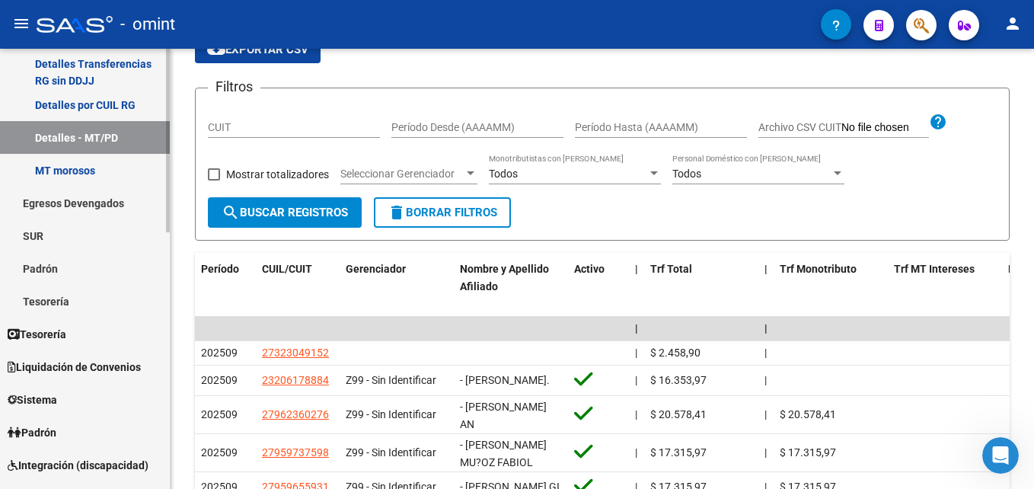
click at [95, 194] on link "Egresos Devengados" at bounding box center [85, 202] width 170 height 33
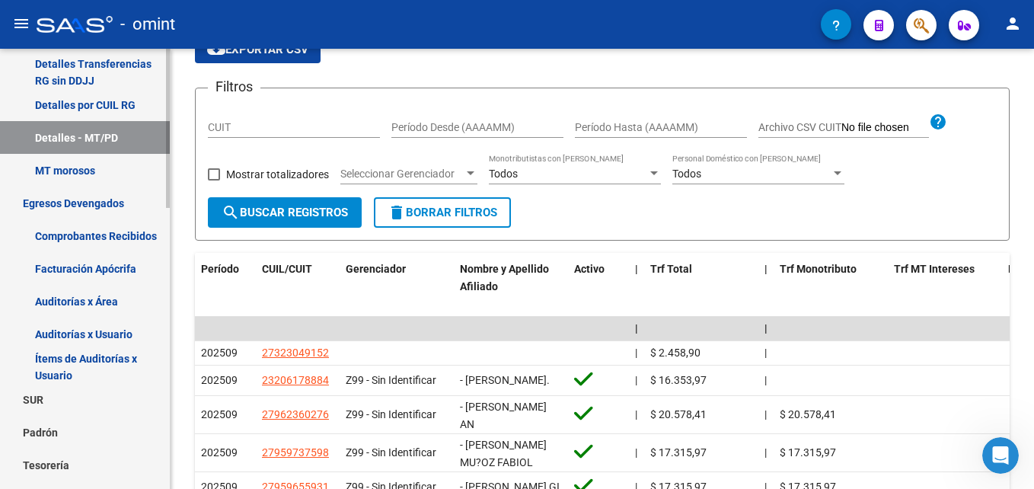
click at [107, 236] on link "Comprobantes Recibidos" at bounding box center [85, 235] width 170 height 33
